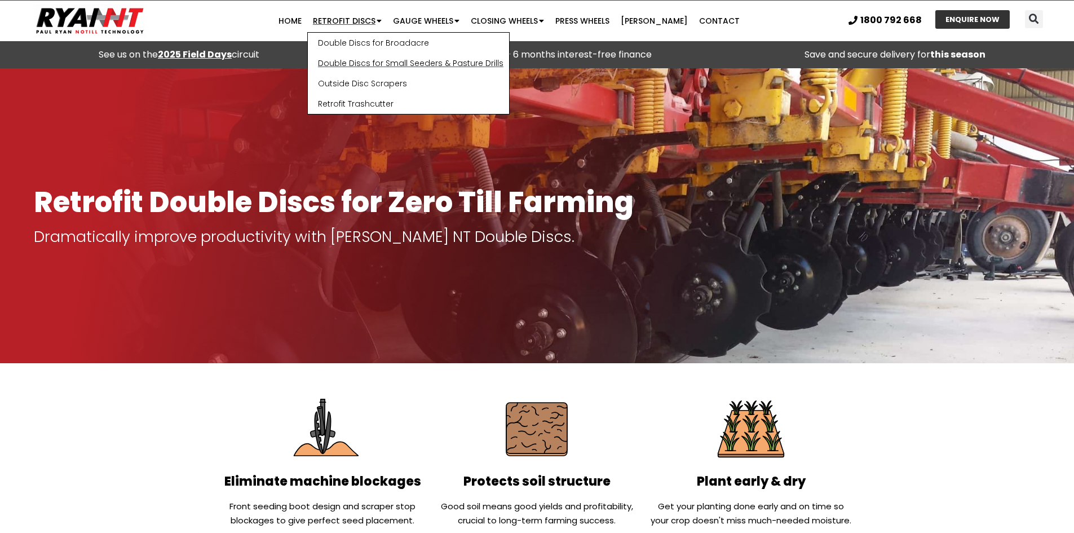
click at [360, 63] on link "Double Discs for Small Seeders & Pasture Drills" at bounding box center [408, 63] width 201 height 20
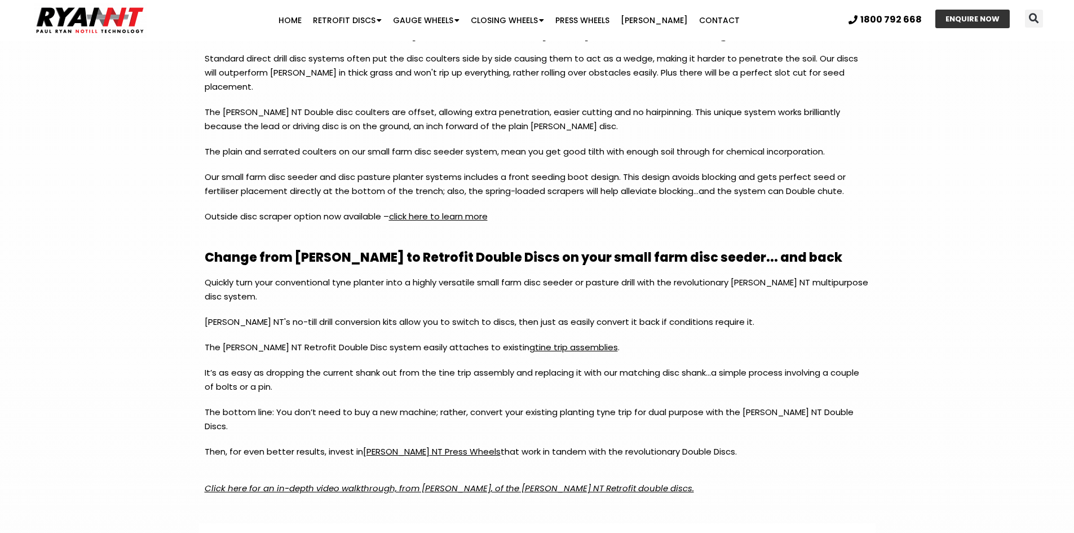
scroll to position [1184, 0]
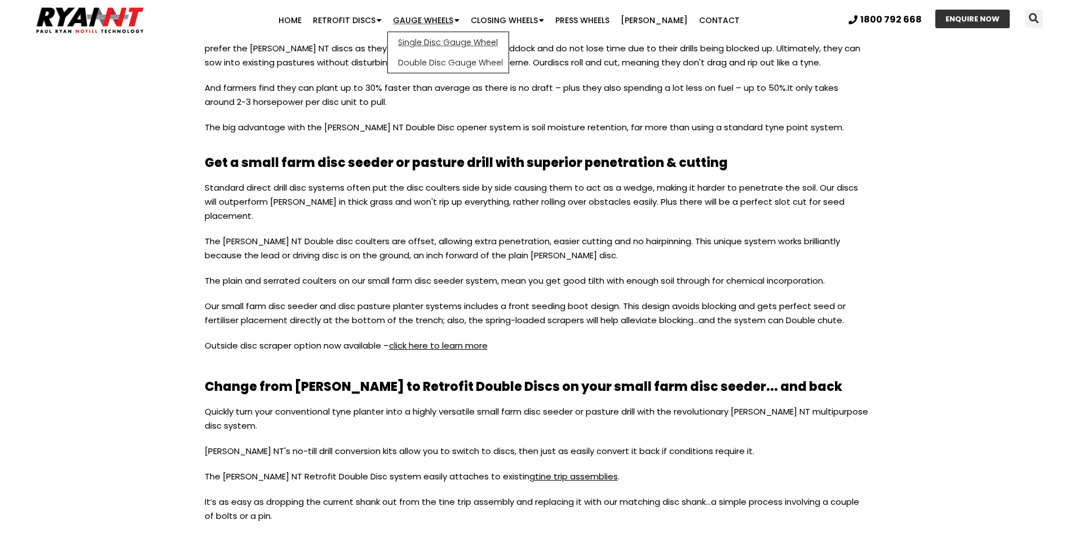
click at [426, 45] on link "Single Disc Gauge Wheel" at bounding box center [448, 42] width 121 height 20
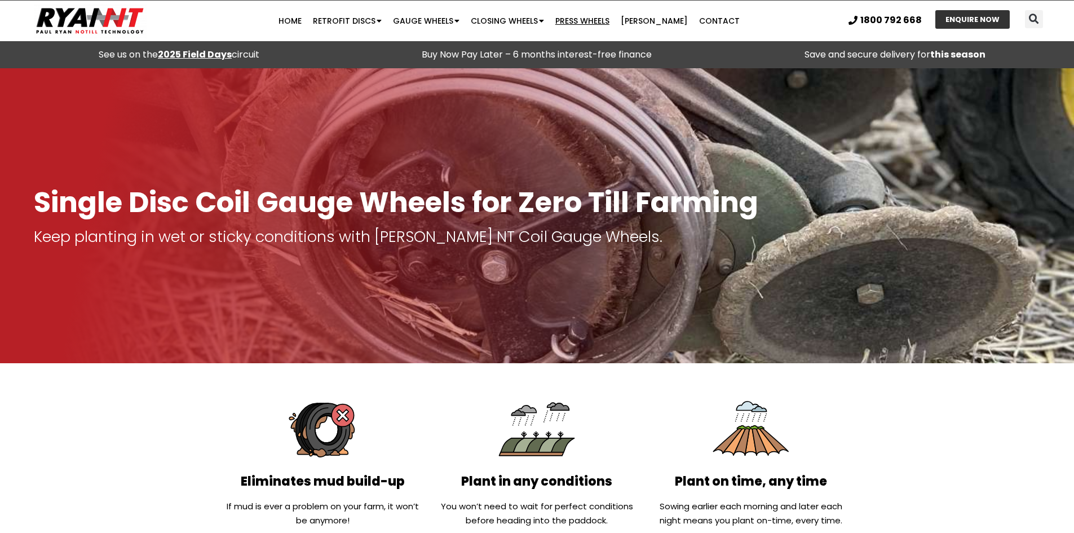
click at [580, 24] on link "Press Wheels" at bounding box center [581, 21] width 65 height 23
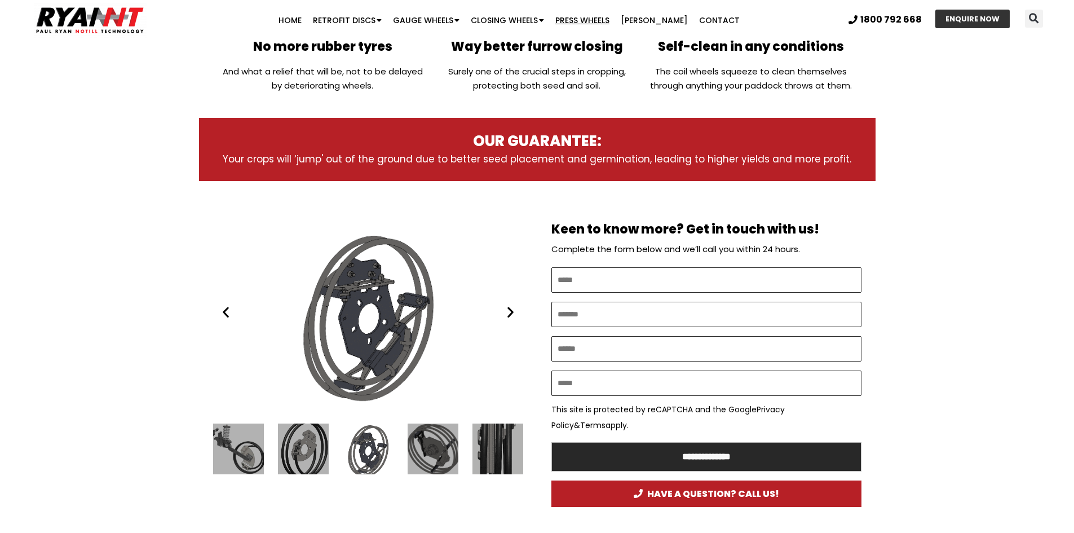
scroll to position [526, 0]
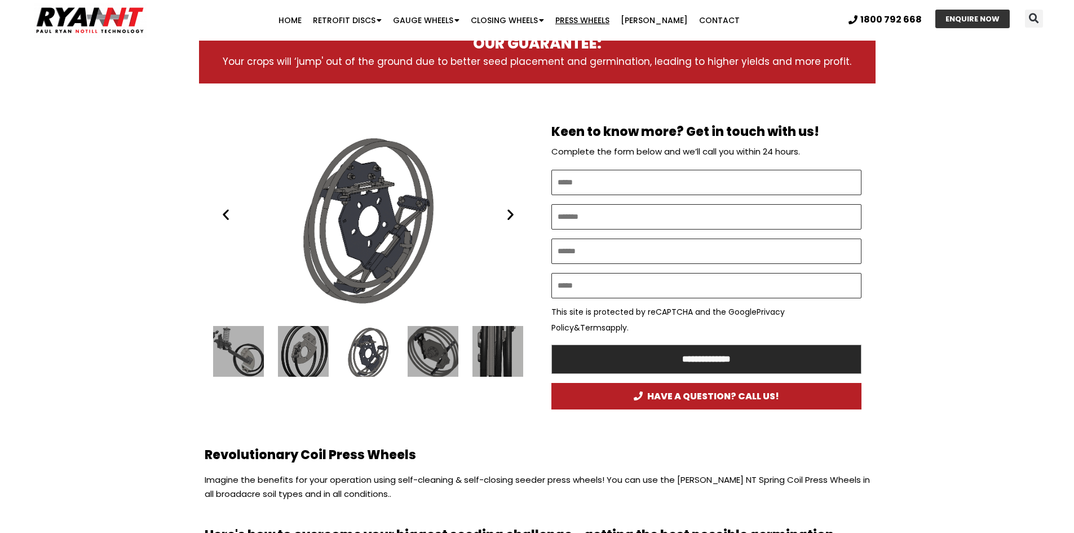
click at [246, 349] on div "4 / 24" at bounding box center [238, 351] width 51 height 51
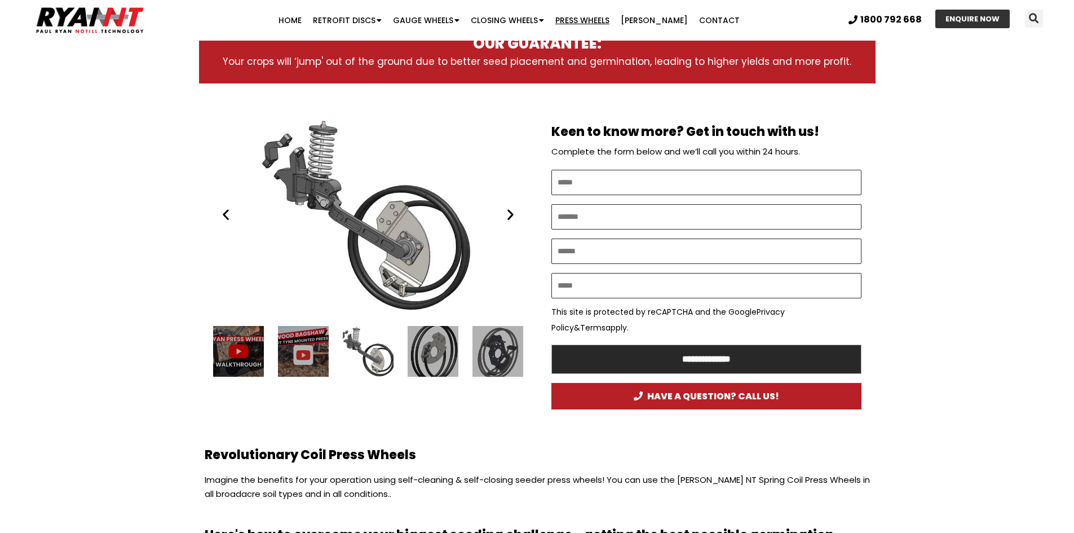
click at [510, 219] on icon "Next slide" at bounding box center [510, 214] width 14 height 14
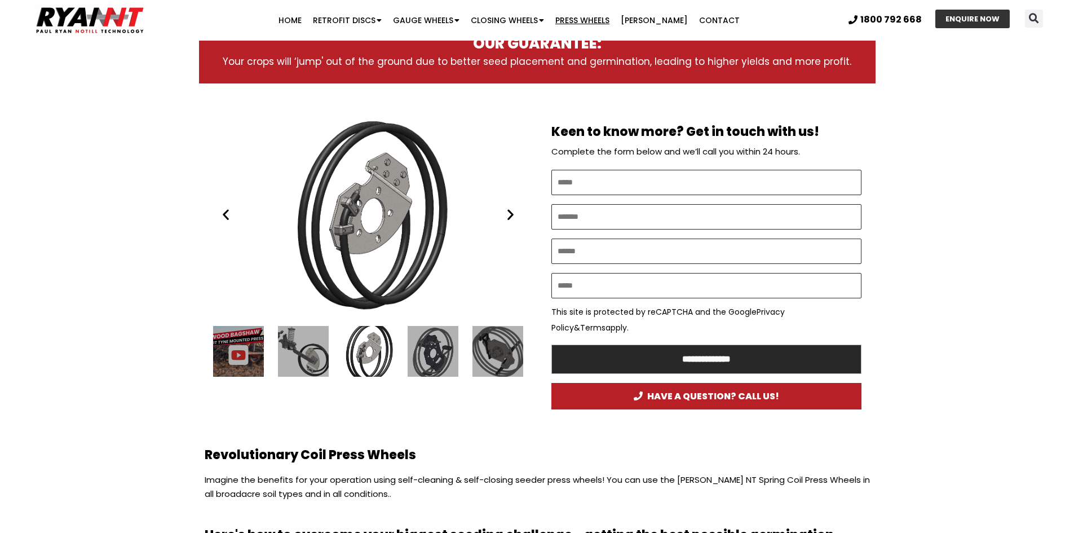
click at [510, 219] on icon "Next slide" at bounding box center [510, 214] width 14 height 14
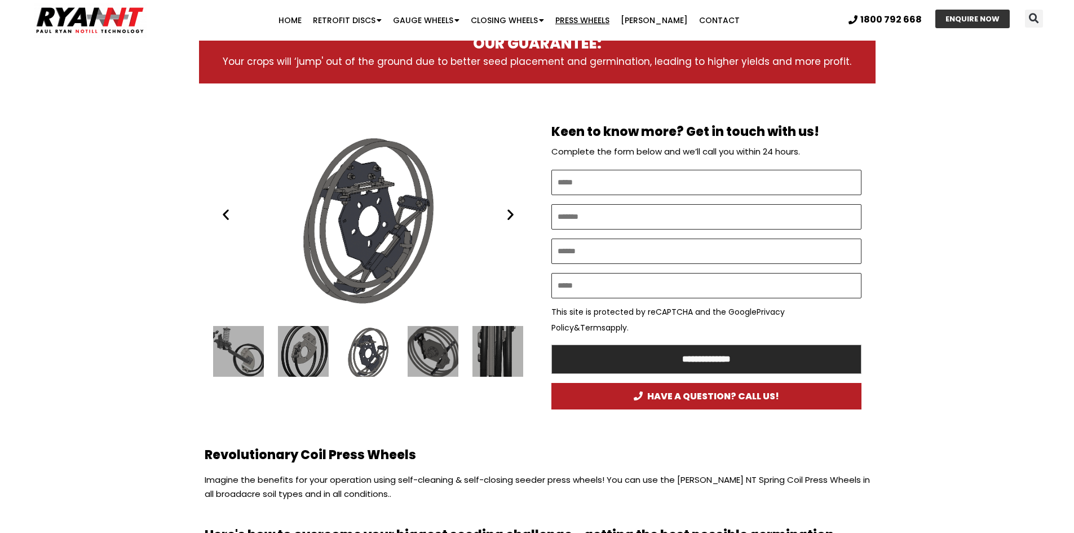
click at [510, 219] on icon "Next slide" at bounding box center [510, 214] width 14 height 14
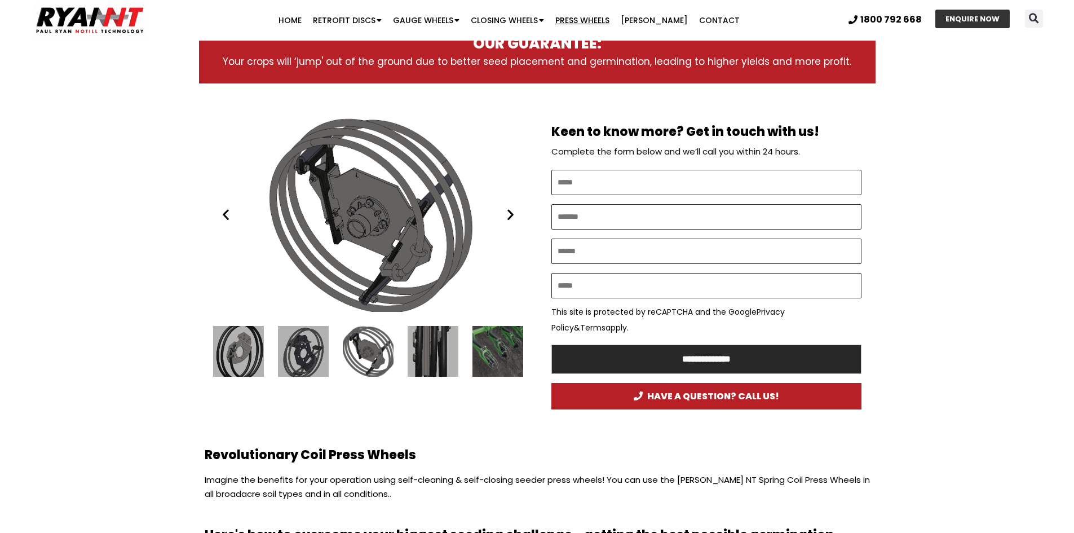
click at [510, 219] on icon "Next slide" at bounding box center [510, 214] width 14 height 14
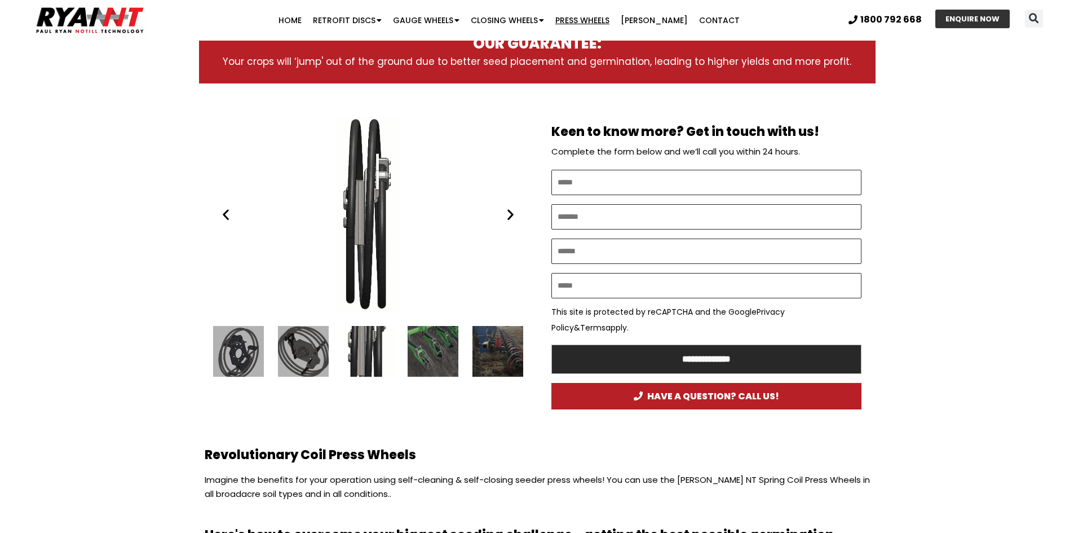
click at [510, 219] on icon "Next slide" at bounding box center [510, 214] width 14 height 14
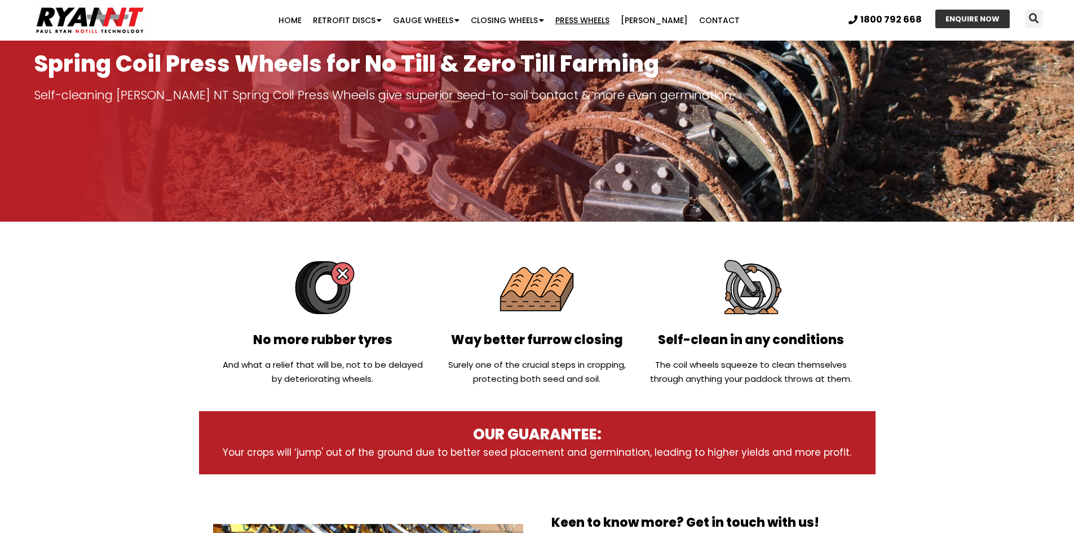
scroll to position [131, 0]
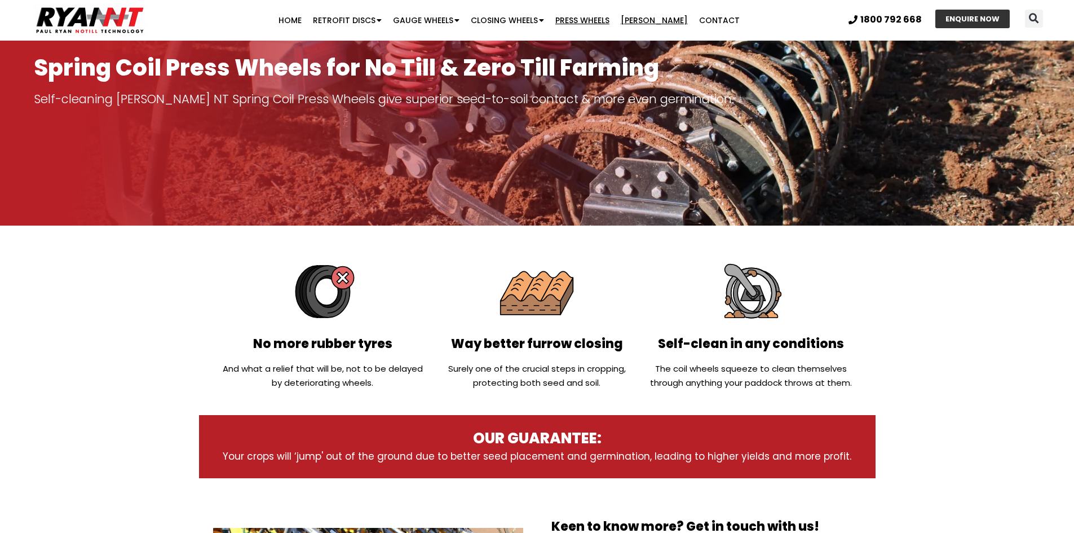
click at [650, 21] on link "[PERSON_NAME]" at bounding box center [654, 20] width 78 height 23
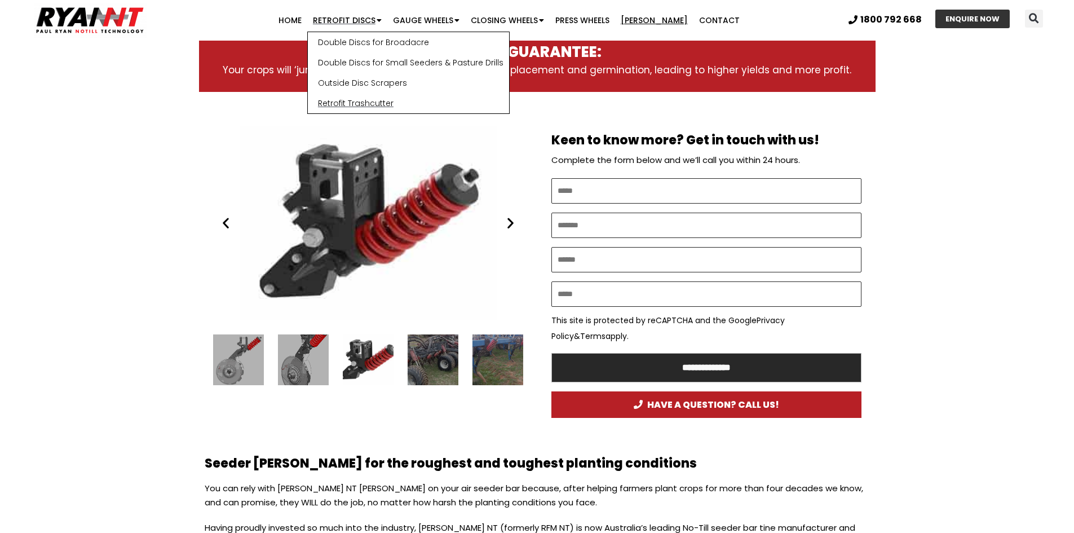
scroll to position [526, 0]
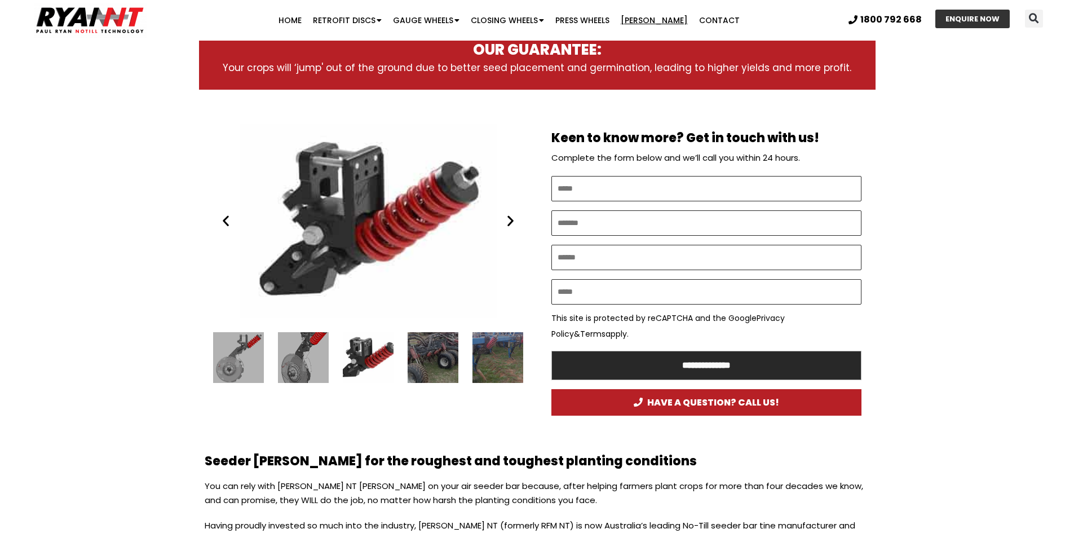
click at [501, 222] on div "Ryan NT (RFM NT) Ryan Tyne Cultivator Tine" at bounding box center [368, 220] width 310 height 194
click at [511, 229] on div "Ryan NT (RFM NT) Ryan Tyne Cultivator Tine" at bounding box center [368, 220] width 310 height 194
click at [254, 363] on div "4 / 16" at bounding box center [238, 357] width 51 height 51
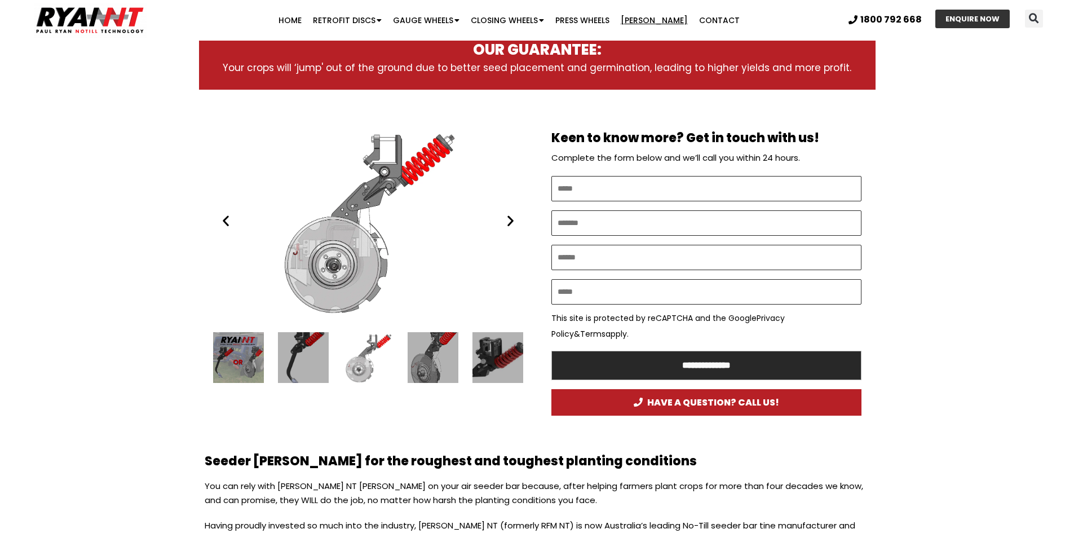
click at [511, 221] on icon "Next slide" at bounding box center [510, 221] width 14 height 14
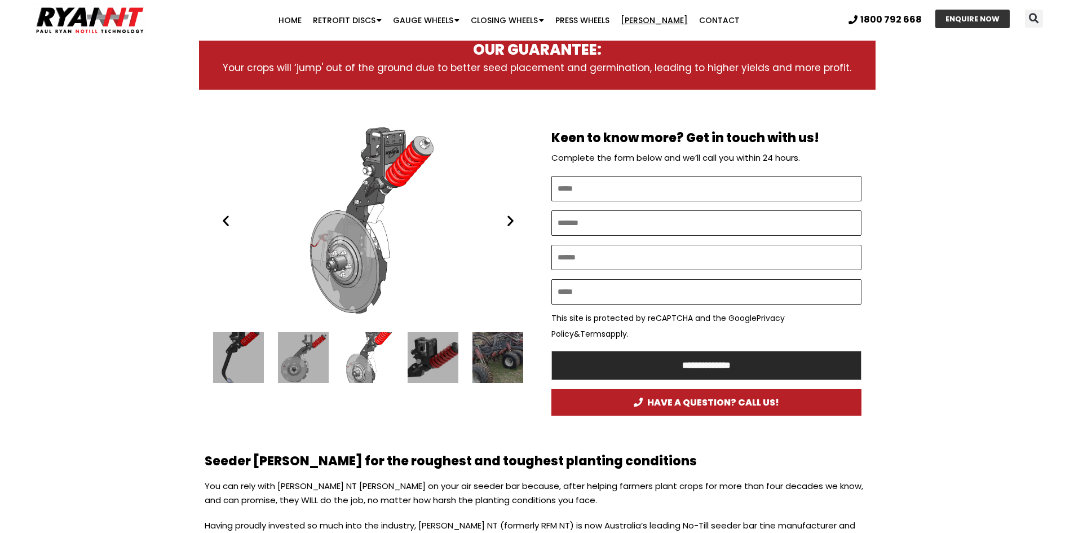
click at [511, 221] on icon "Next slide" at bounding box center [510, 221] width 14 height 14
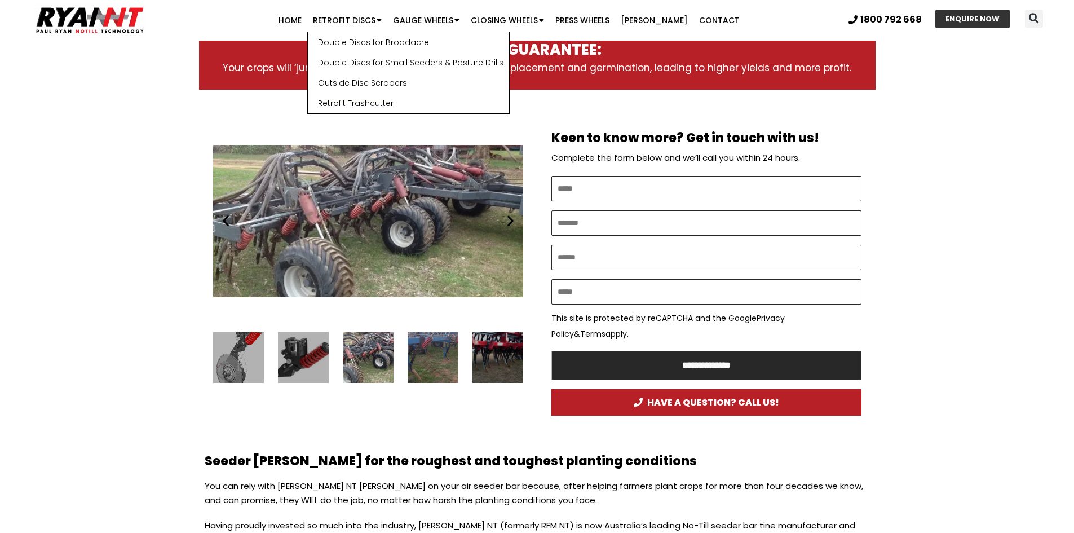
click at [358, 102] on link "Retrofit Trashcutter" at bounding box center [408, 103] width 201 height 20
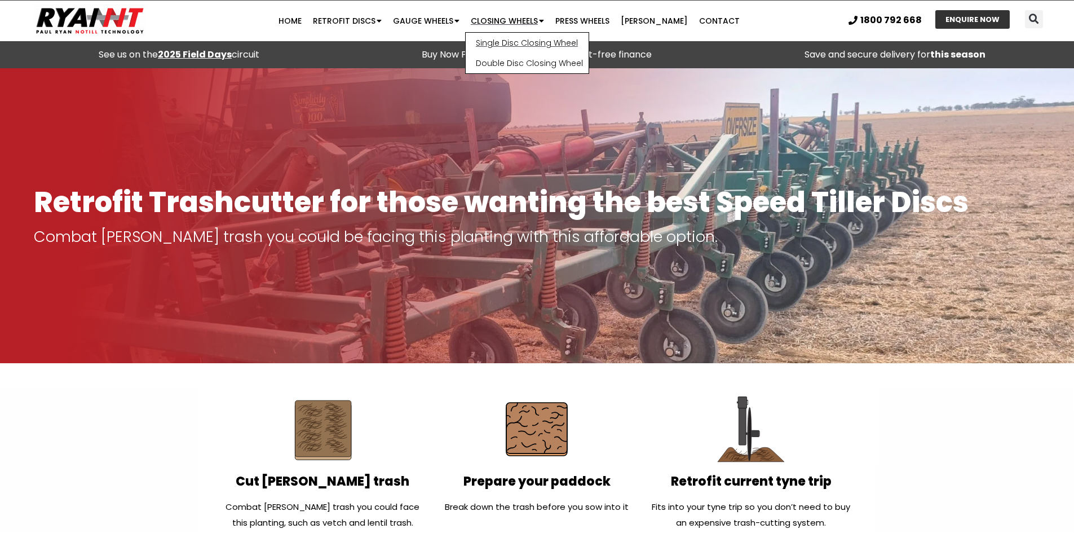
click at [518, 46] on link "Single Disc Closing Wheel" at bounding box center [527, 43] width 123 height 20
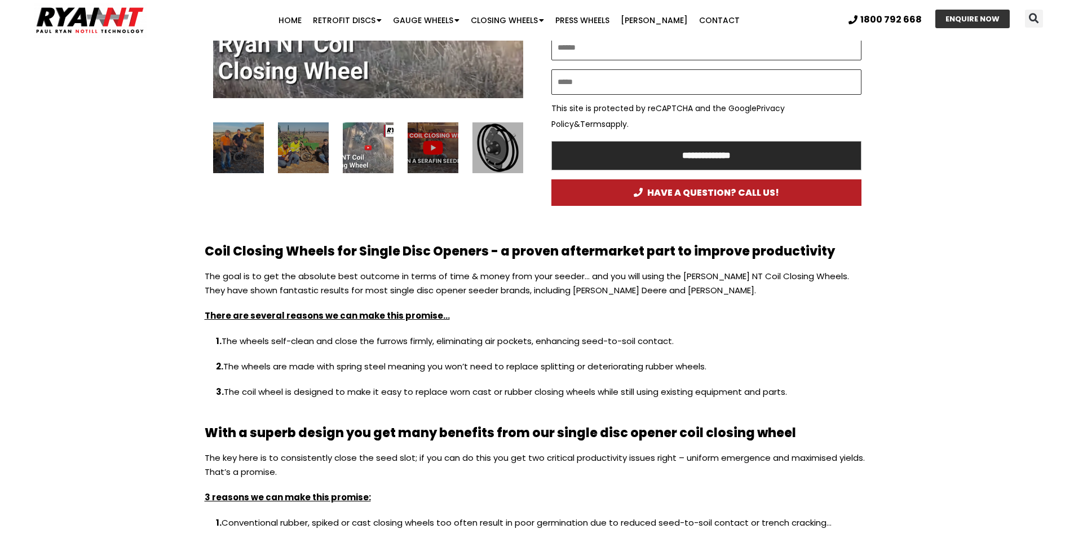
scroll to position [789, 0]
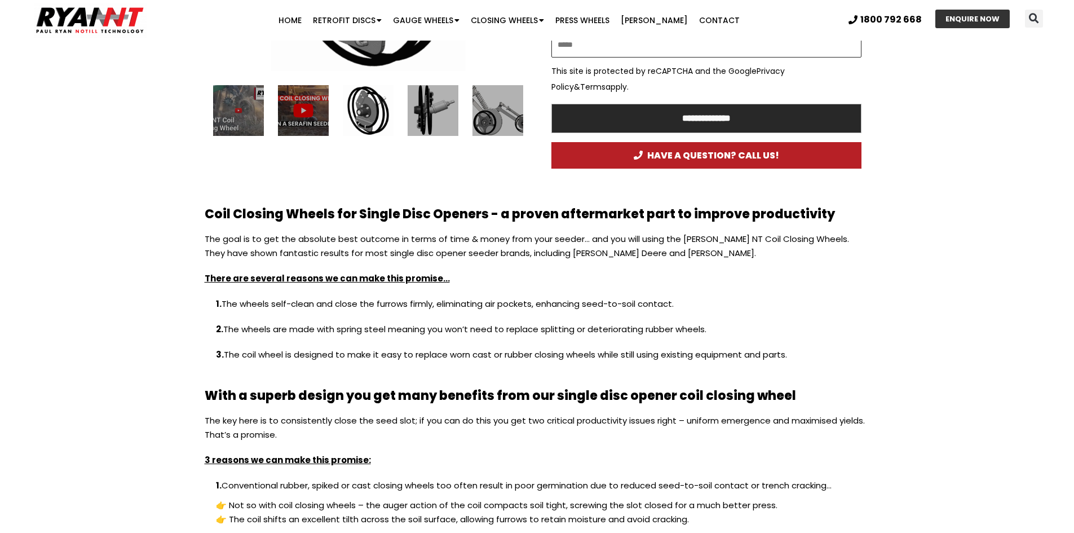
click at [516, 108] on div "5 / 12" at bounding box center [497, 110] width 51 height 51
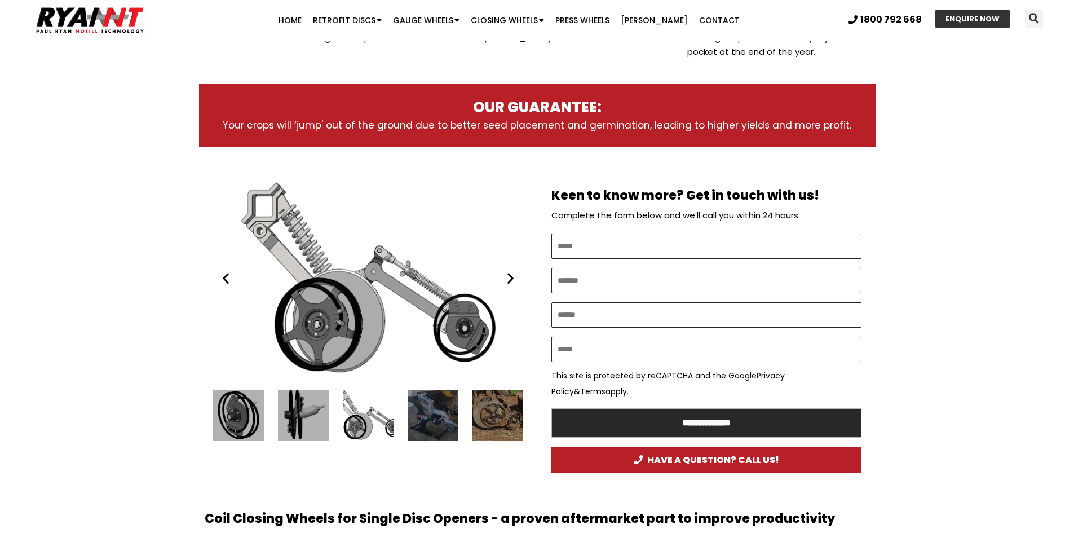
scroll to position [526, 0]
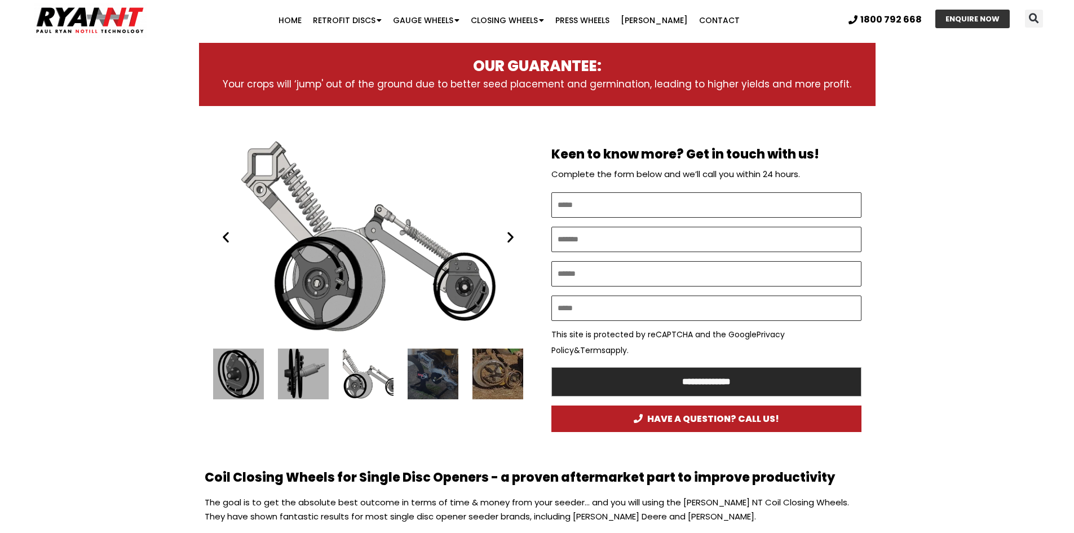
click at [481, 354] on div "7 / 12" at bounding box center [497, 373] width 51 height 51
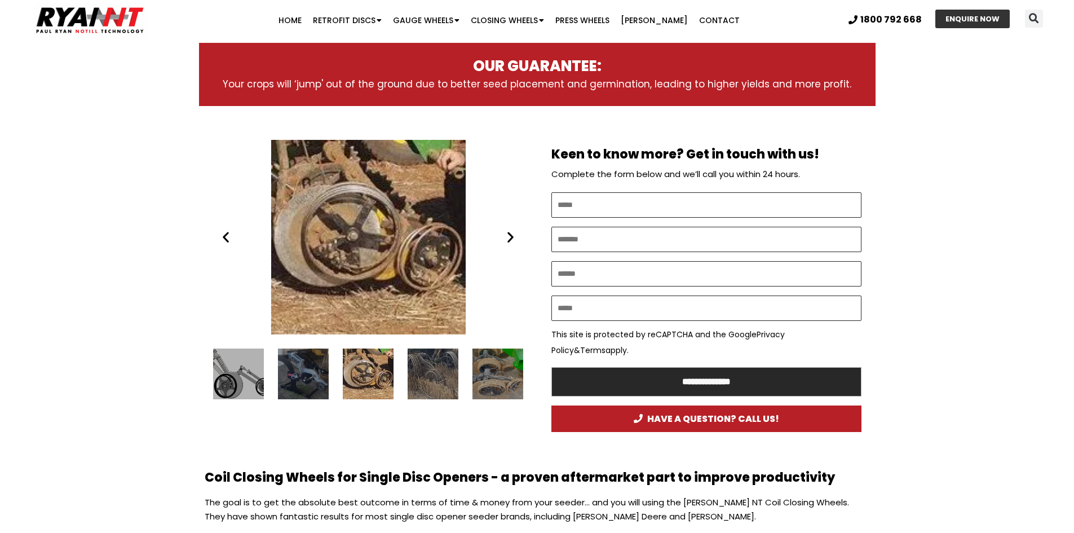
scroll to position [658, 0]
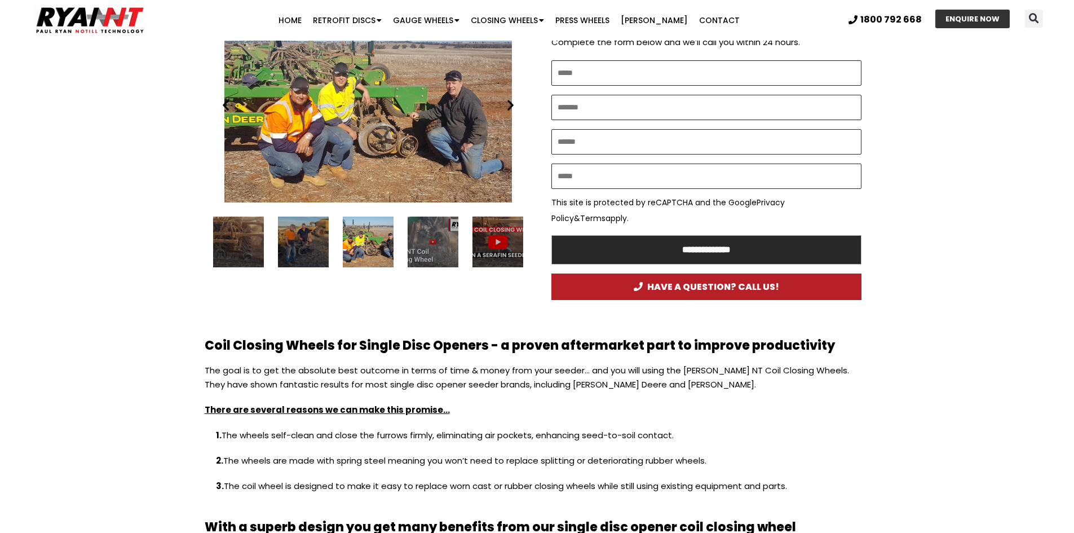
click at [509, 98] on icon "Next slide" at bounding box center [510, 105] width 14 height 14
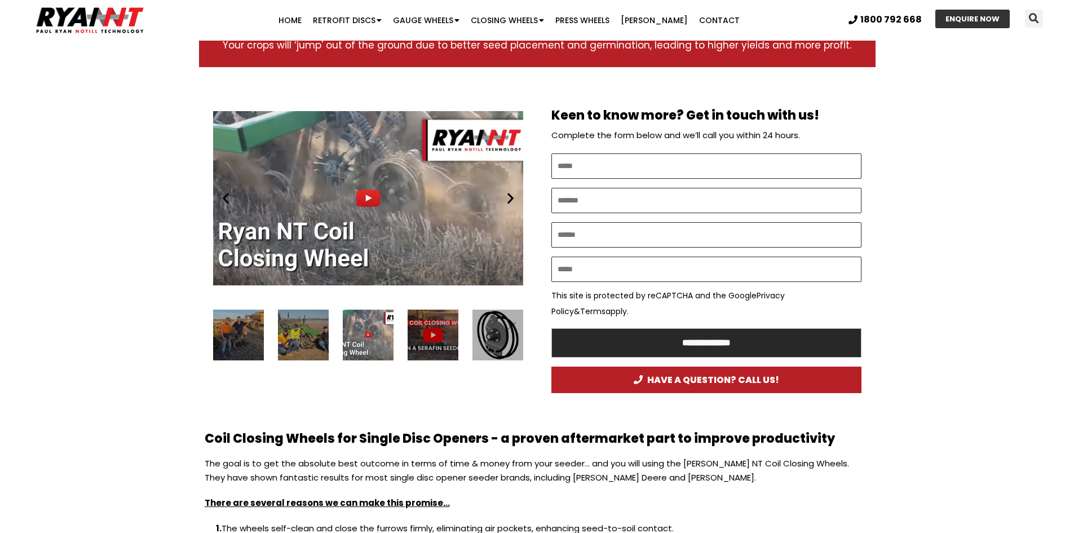
scroll to position [526, 0]
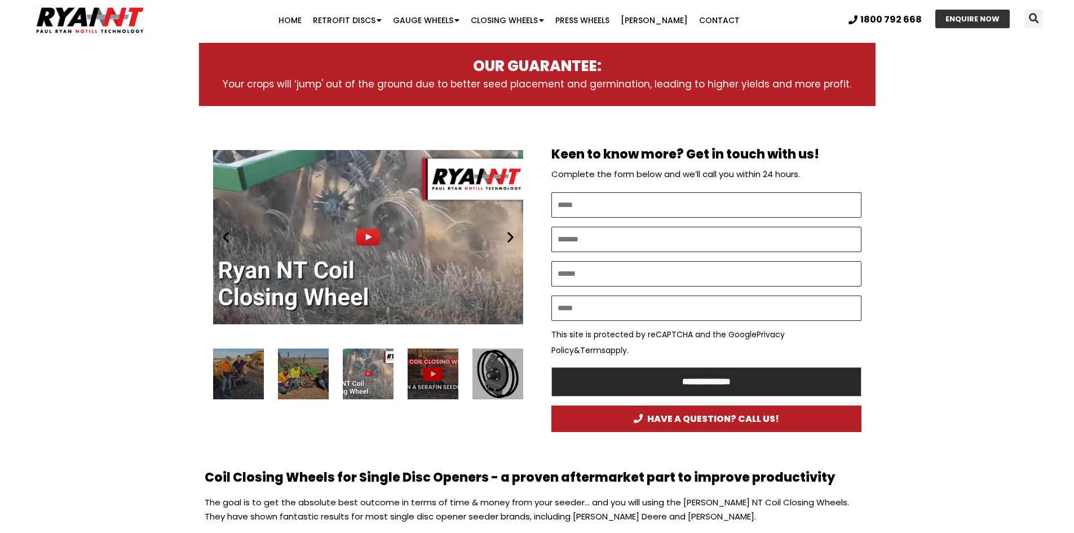
click at [365, 219] on div "Play" at bounding box center [368, 237] width 310 height 194
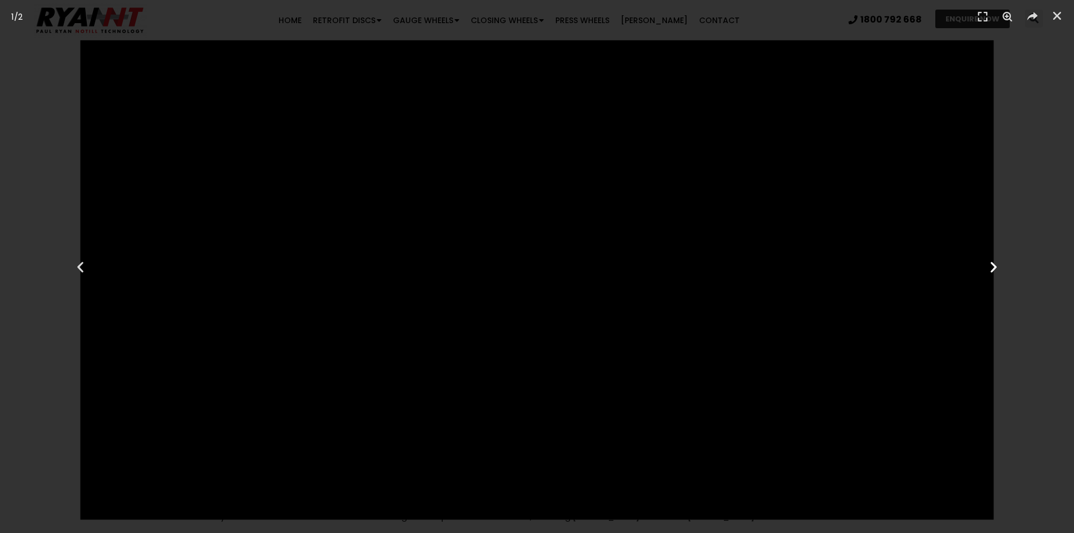
click at [989, 265] on icon "Next slide" at bounding box center [993, 266] width 14 height 14
click at [42, 153] on div "Previous" at bounding box center [80, 266] width 161 height 533
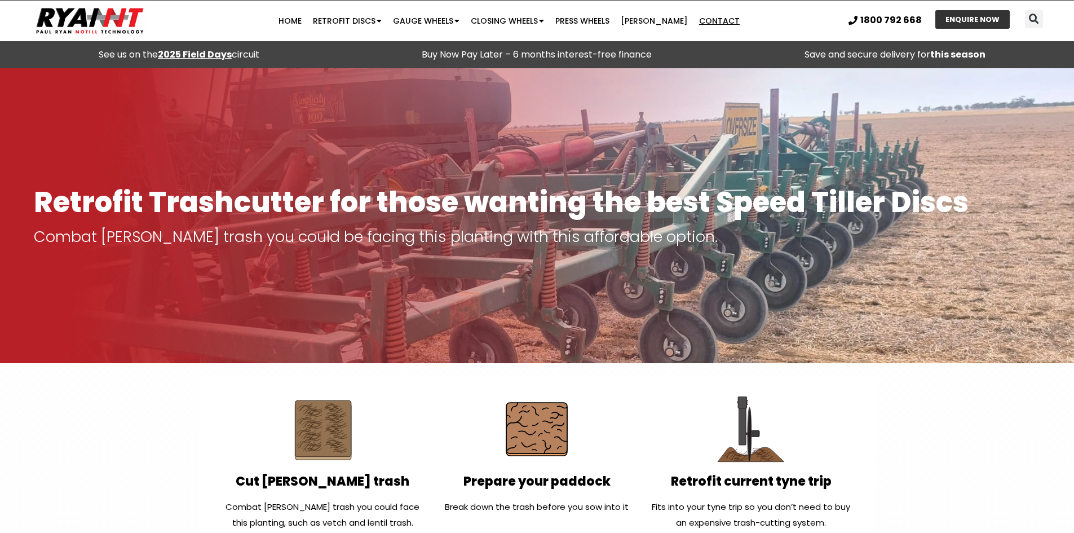
click at [706, 23] on link "Contact" at bounding box center [719, 21] width 52 height 23
